Goal: Transaction & Acquisition: Purchase product/service

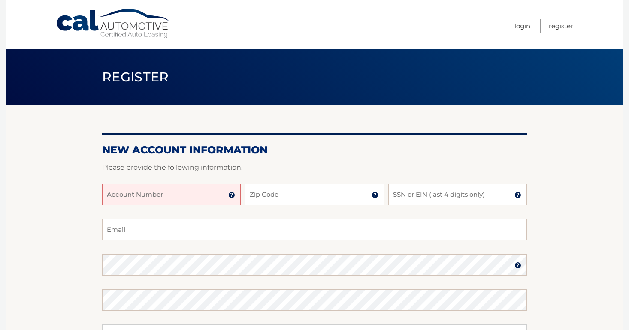
click at [128, 195] on input "Account Number" at bounding box center [171, 194] width 138 height 21
type input "44455983273"
click at [276, 193] on input "Zip Code" at bounding box center [314, 194] width 138 height 21
type input "08805"
type input "gwendolynasalas@gmail.com"
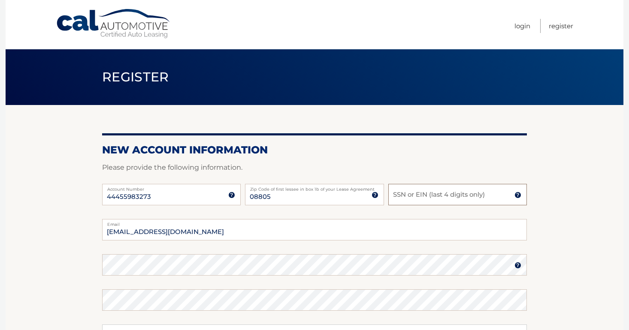
click at [433, 189] on input "SSN or EIN (last 4 digits only)" at bounding box center [457, 194] width 138 height 21
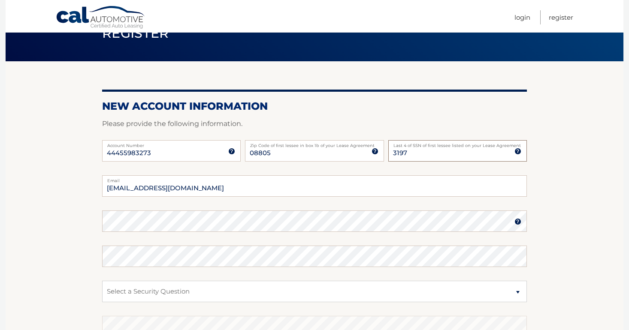
scroll to position [68, 0]
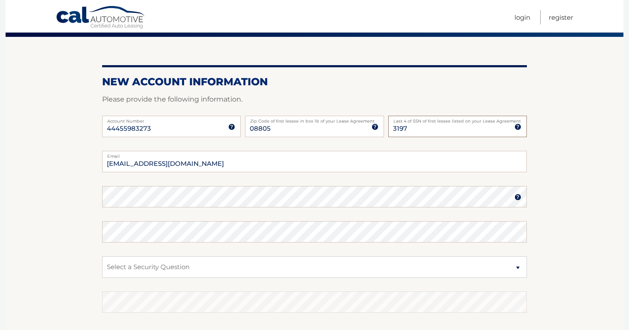
type input "3197"
click at [518, 196] on img at bounding box center [517, 197] width 7 height 7
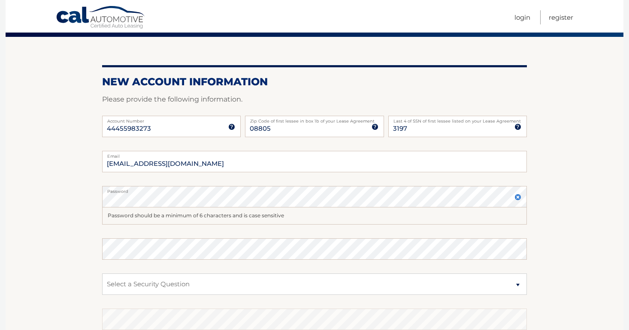
click at [520, 197] on img at bounding box center [517, 197] width 7 height 7
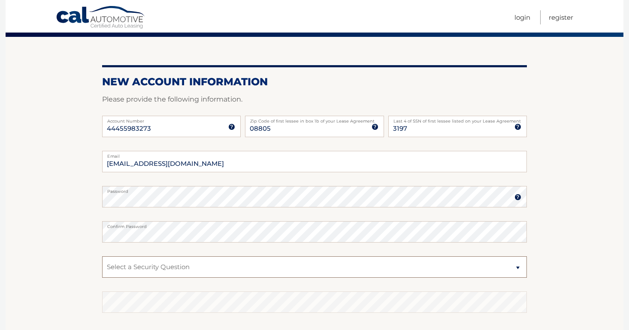
click at [228, 266] on select "Select a Security Question What was the name of your elementary school? What is…" at bounding box center [314, 266] width 424 height 21
select select "3"
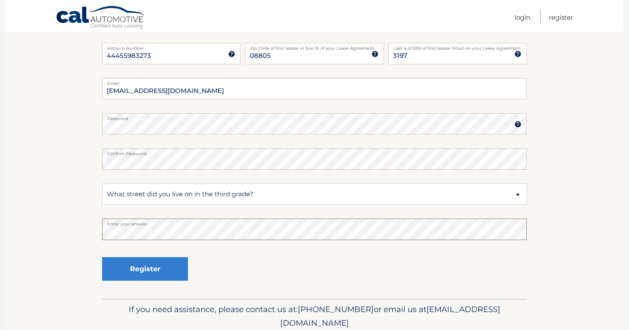
scroll to position [148, 0]
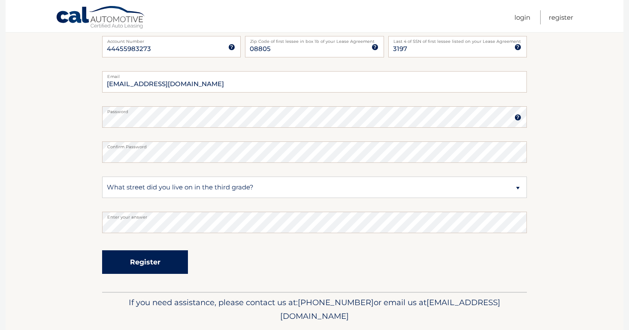
click at [135, 258] on button "Register" at bounding box center [145, 262] width 86 height 24
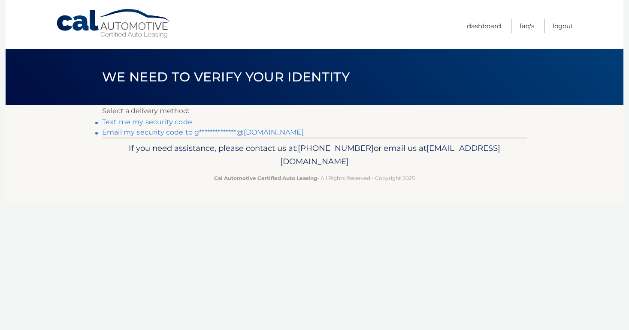
click at [141, 123] on link "Text me my security code" at bounding box center [147, 122] width 90 height 8
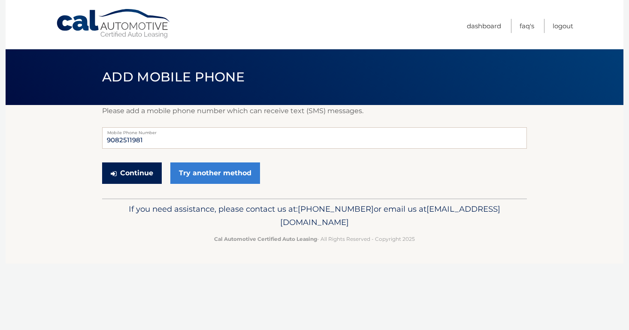
click at [130, 173] on button "Continue" at bounding box center [132, 172] width 60 height 21
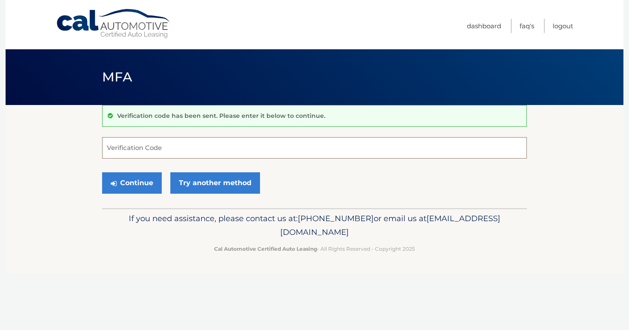
click at [128, 153] on input "Verification Code" at bounding box center [314, 147] width 424 height 21
type input "354173"
click at [124, 180] on button "Continue" at bounding box center [132, 182] width 60 height 21
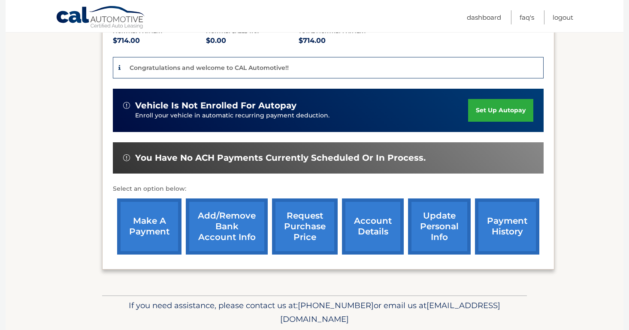
scroll to position [193, 0]
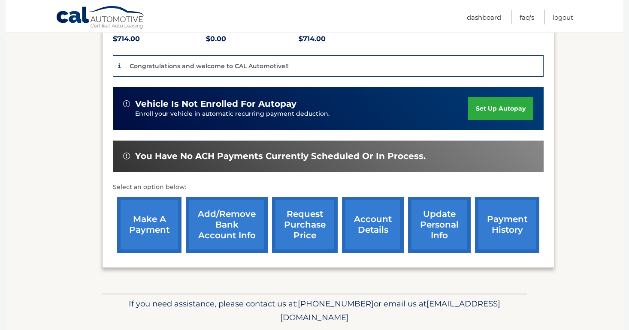
click at [220, 218] on link "Add/Remove bank account info" at bounding box center [227, 225] width 82 height 56
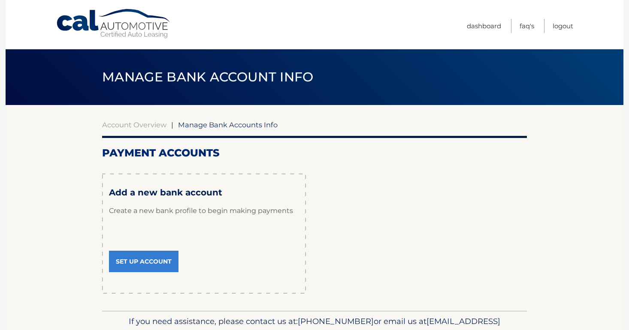
click at [152, 263] on link "Set Up Account" at bounding box center [143, 261] width 69 height 21
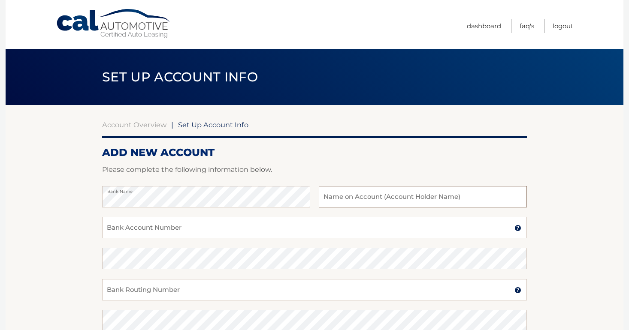
click at [346, 200] on input "text" at bounding box center [423, 196] width 208 height 21
type input "[PERSON_NAME]"
click at [225, 215] on div "Bank Name Gwendolyn Salas Name on Bank Account Holder" at bounding box center [314, 201] width 424 height 31
click at [225, 224] on input "Bank Account Number" at bounding box center [314, 227] width 424 height 21
click at [181, 229] on input "Bank Account Number" at bounding box center [314, 227] width 424 height 21
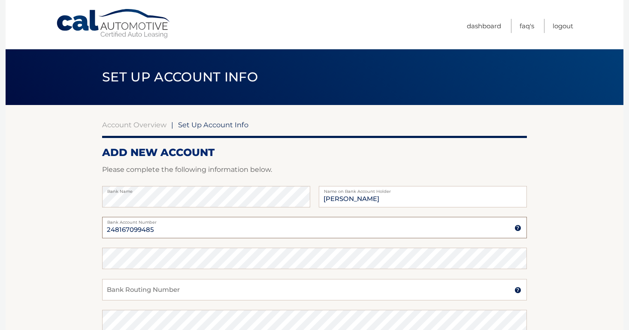
type input "248167099485"
click at [119, 208] on div "Bank Name Gwendolyn Salas Name on Bank Account Holder" at bounding box center [314, 201] width 424 height 31
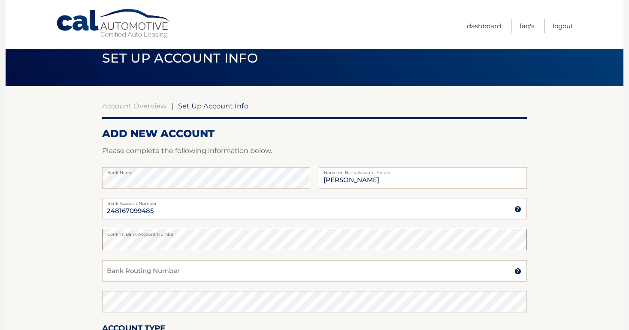
scroll to position [20, 0]
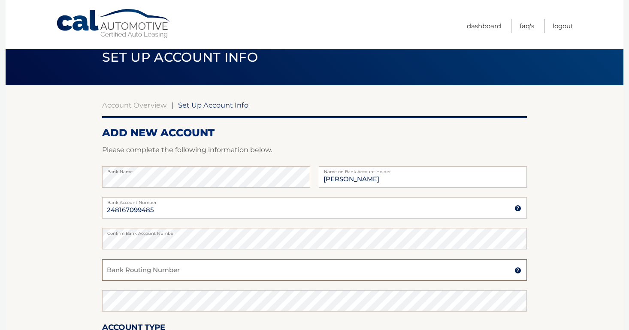
click at [114, 276] on input "Bank Routing Number" at bounding box center [314, 269] width 424 height 21
type input "103100195"
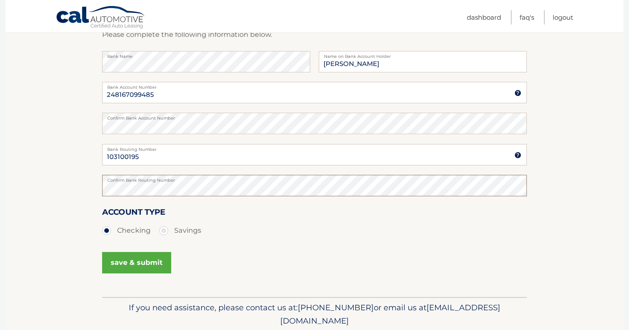
scroll to position [153, 0]
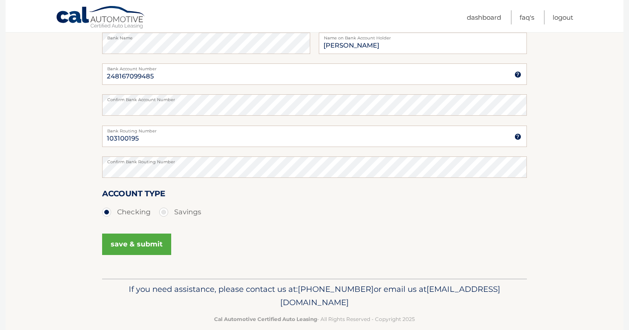
click at [119, 250] on button "save & submit" at bounding box center [136, 244] width 69 height 21
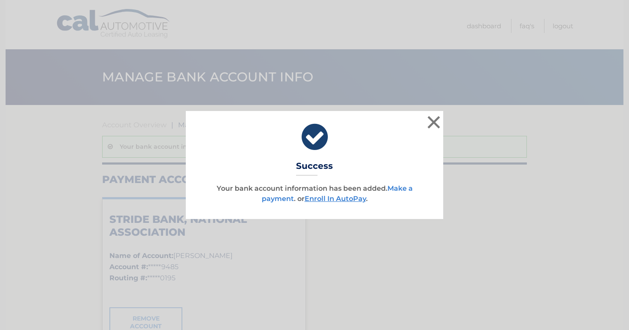
click at [265, 199] on link "Make a payment" at bounding box center [337, 193] width 151 height 18
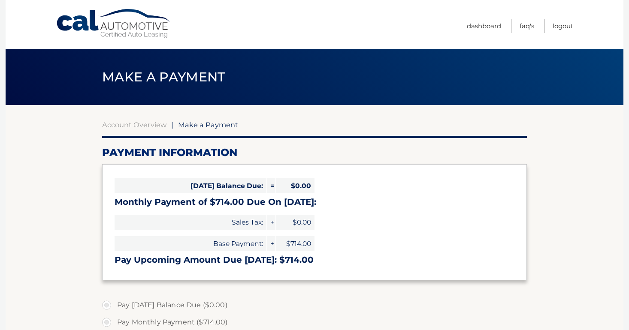
select select "MjhmOWExZjUtMmVmNS00MjFlLWEwYzYtOGVhMmRlM2I1ZGZi"
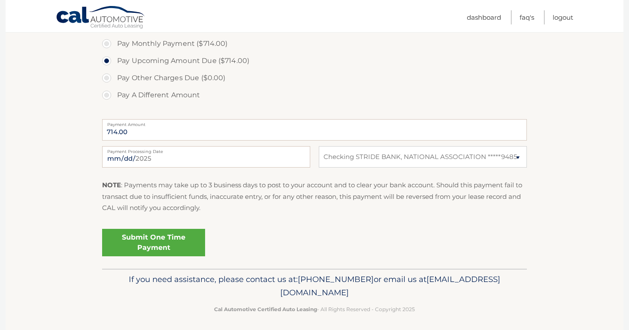
scroll to position [280, 0]
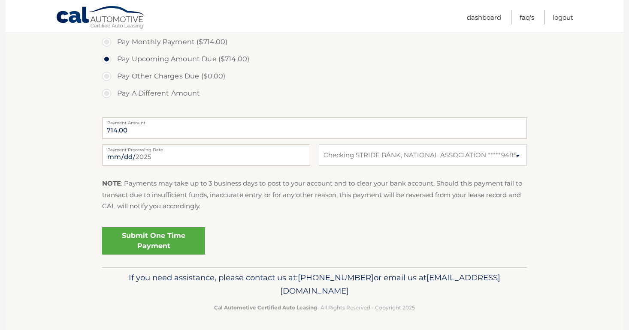
click at [169, 239] on link "Submit One Time Payment" at bounding box center [153, 240] width 103 height 27
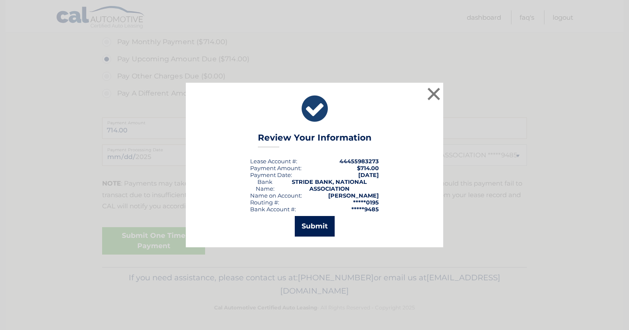
click at [316, 226] on button "Submit" at bounding box center [315, 226] width 40 height 21
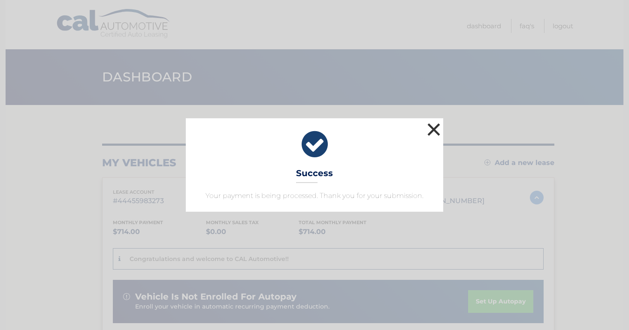
click at [430, 127] on button "×" at bounding box center [433, 129] width 17 height 17
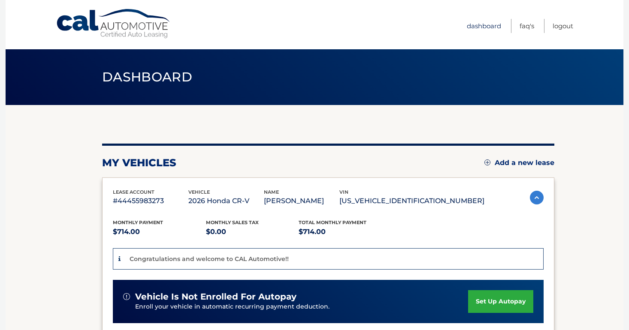
click at [469, 21] on link "Dashboard" at bounding box center [483, 26] width 34 height 14
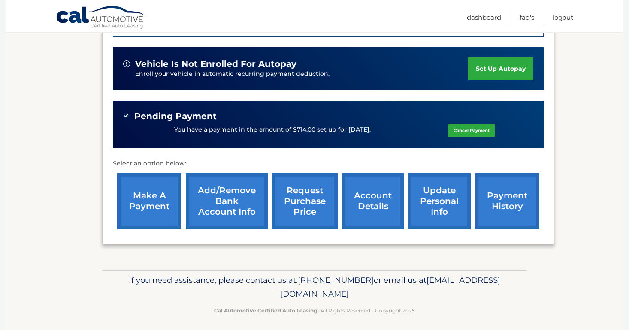
scroll to position [237, 0]
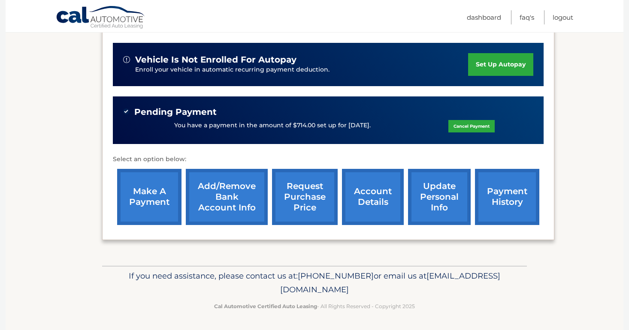
click at [373, 190] on link "account details" at bounding box center [373, 197] width 62 height 56
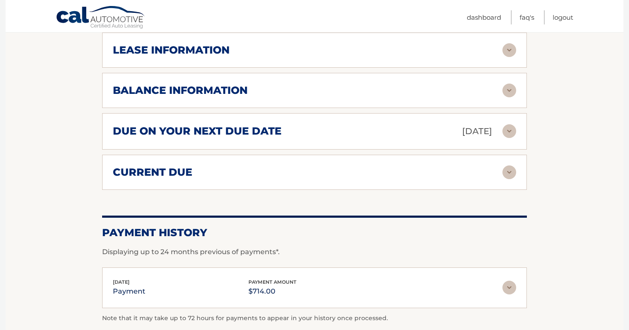
scroll to position [513, 0]
click at [507, 93] on img at bounding box center [509, 91] width 14 height 14
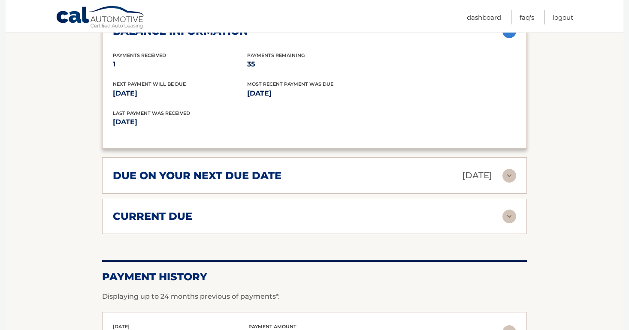
scroll to position [589, 0]
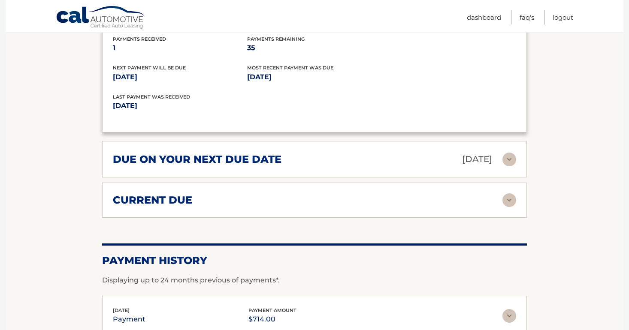
click at [509, 199] on img at bounding box center [509, 200] width 14 height 14
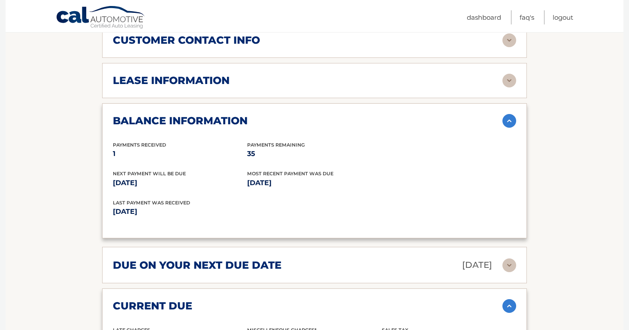
scroll to position [244, 0]
